Goal: Navigation & Orientation: Find specific page/section

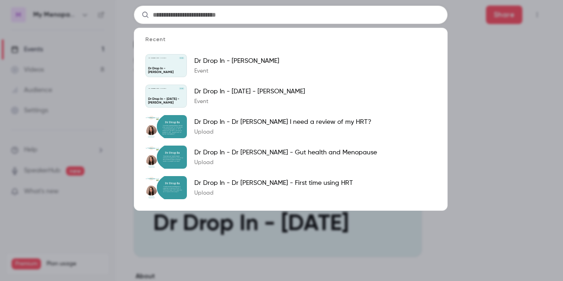
click at [275, 16] on input "text" at bounding box center [291, 15] width 314 height 18
click at [465, 64] on div "Recent My Menopause Centre - Dr Drop In [DATE] Dr Drop In - [PERSON_NAME] Dr Dr…" at bounding box center [281, 140] width 563 height 281
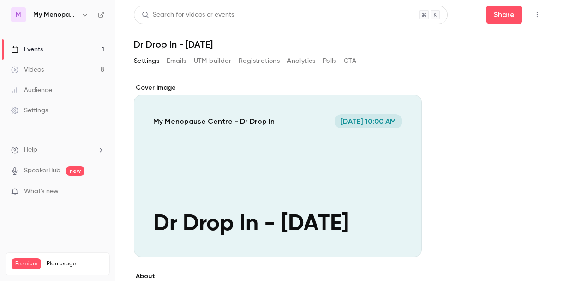
click at [67, 8] on div "M My Menopause Centre - Dr Drop In" at bounding box center [57, 14] width 93 height 15
click at [82, 12] on icon "button" at bounding box center [84, 14] width 7 height 7
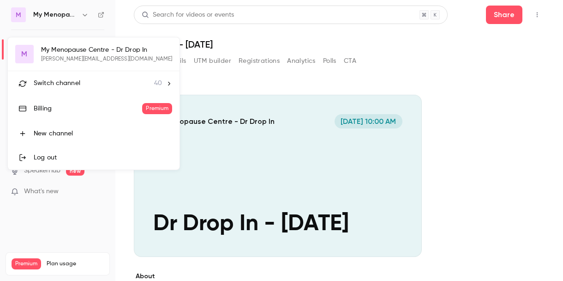
click at [46, 85] on span "Switch channel" at bounding box center [57, 83] width 47 height 10
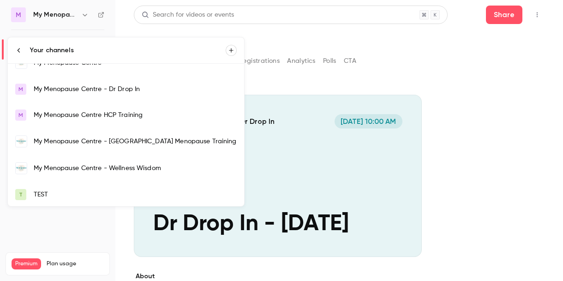
scroll to position [667, 0]
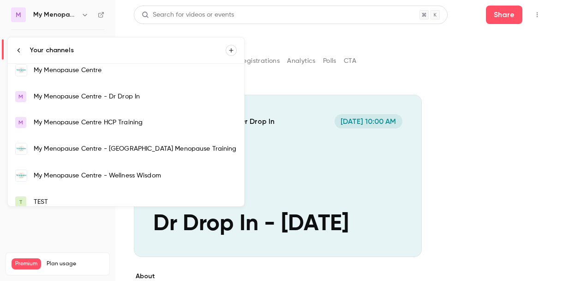
click at [50, 70] on div "My Menopause Centre" at bounding box center [135, 70] width 203 height 9
